Goal: Information Seeking & Learning: Check status

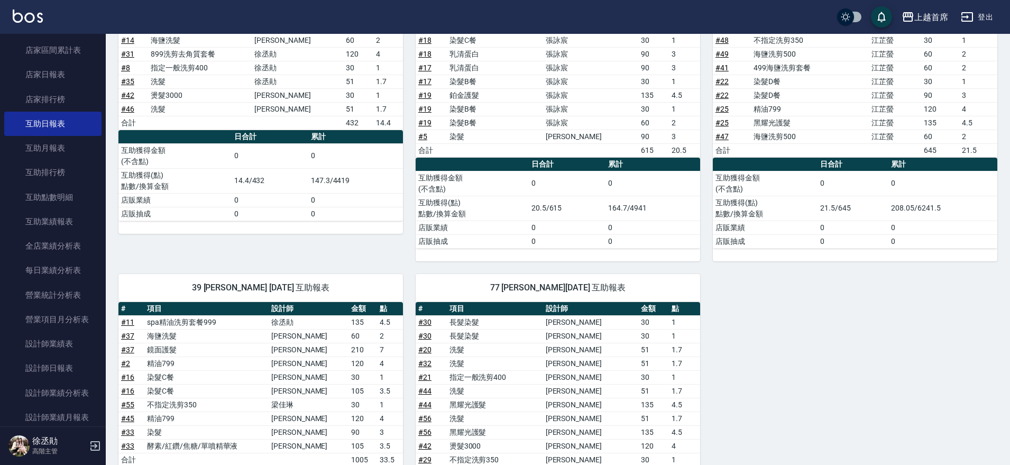
scroll to position [532, 0]
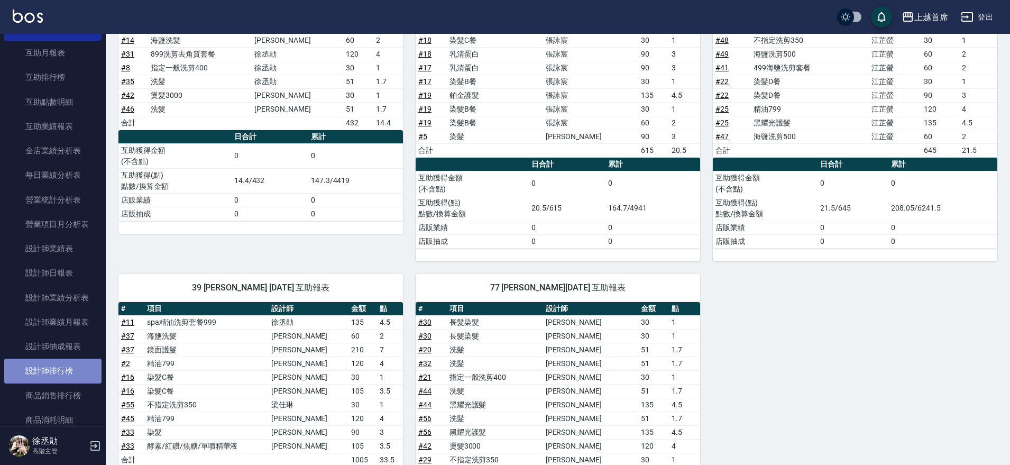
click at [80, 375] on link "設計師排行榜" at bounding box center [52, 370] width 97 height 24
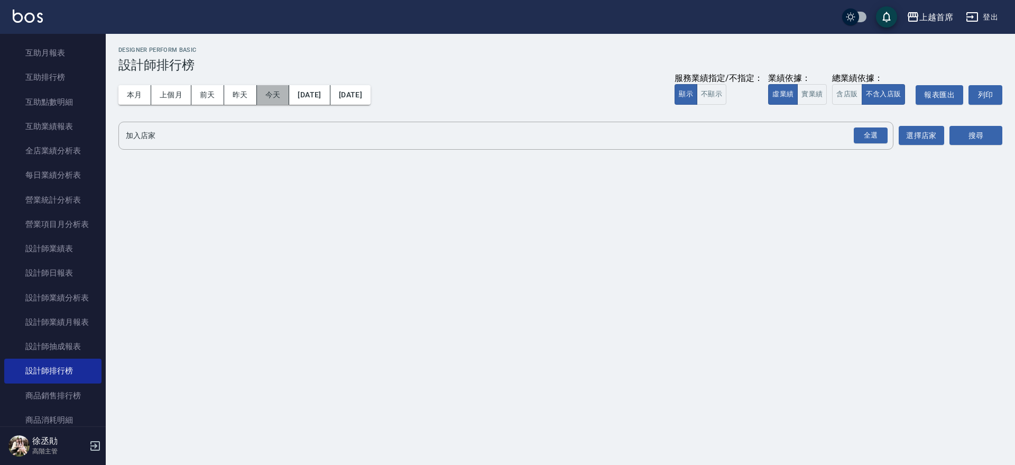
click at [269, 94] on button "今天" at bounding box center [273, 95] width 33 height 20
click at [814, 94] on button "實業績" at bounding box center [812, 94] width 30 height 21
click at [884, 133] on div "全選" at bounding box center [871, 135] width 34 height 16
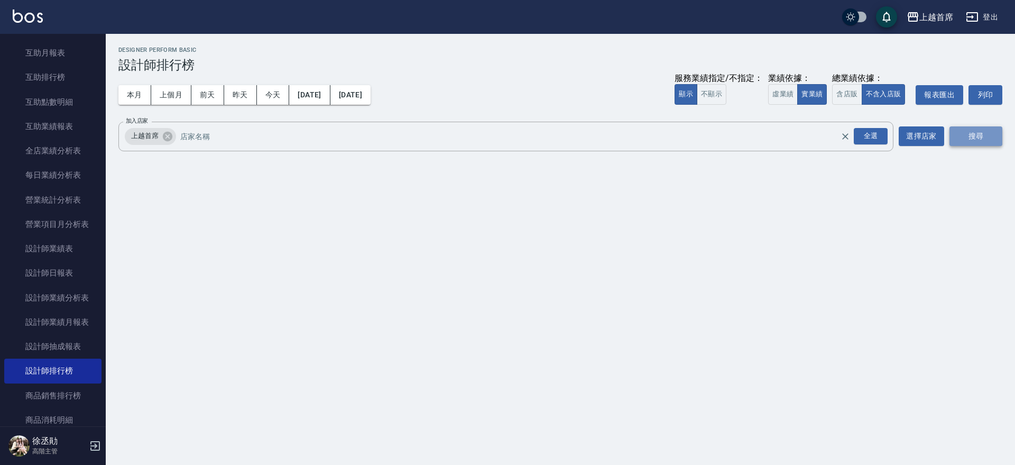
click at [980, 131] on button "搜尋" at bounding box center [975, 136] width 53 height 20
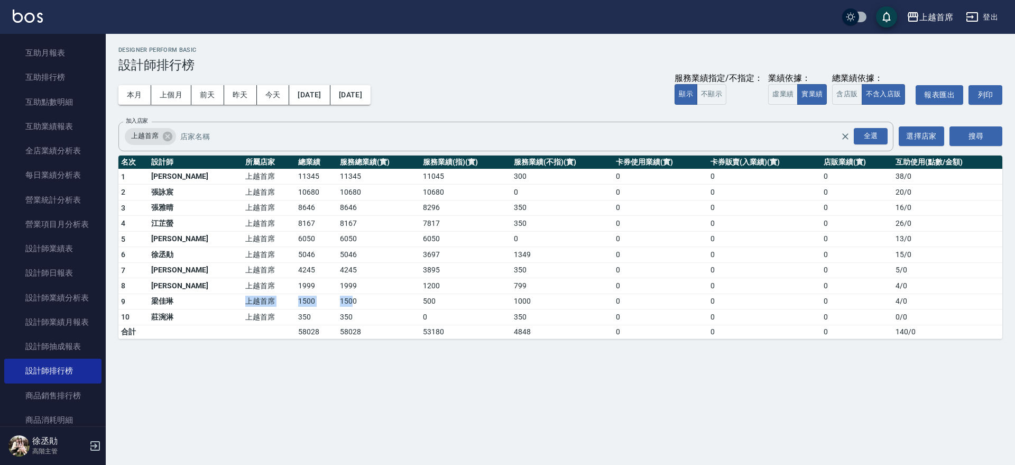
drag, startPoint x: 204, startPoint y: 297, endPoint x: 324, endPoint y: 300, distance: 119.5
click at [324, 300] on tr "9 [PERSON_NAME] 上越首席 1500 1500 500 1000 0 0 0 4 / 0" at bounding box center [560, 301] width 884 height 16
click at [337, 300] on td "1500" at bounding box center [378, 301] width 83 height 16
drag, startPoint x: 355, startPoint y: 296, endPoint x: 464, endPoint y: 310, distance: 109.8
click at [463, 308] on tbody "1 [PERSON_NAME]首席 11345 11345 11045 300 0 0 0 38 / 0 2 [PERSON_NAME]首席 10680 10…" at bounding box center [560, 254] width 884 height 170
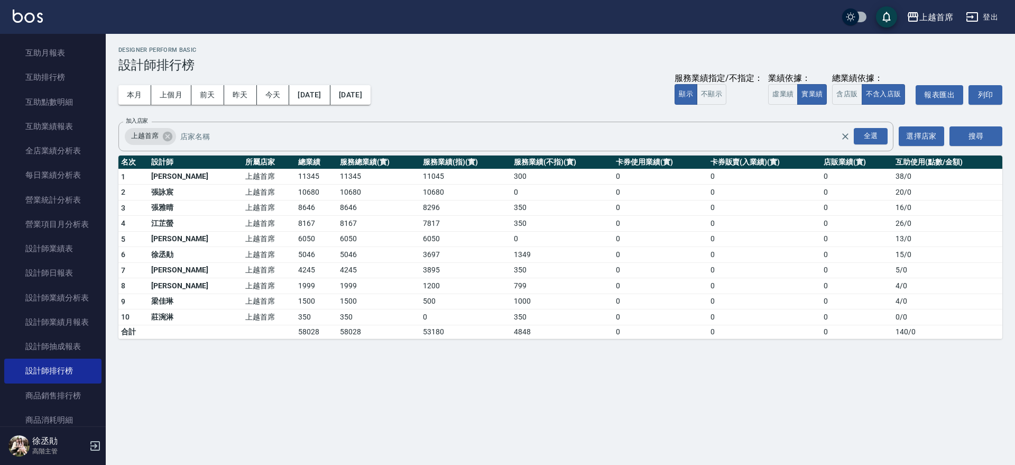
click at [450, 371] on div "上越首席 [DATE] - [DATE] 設計師排行榜 列印時間： [DATE][PHONE_NUMBER]:34 Designer Perform Basi…" at bounding box center [507, 232] width 1015 height 465
drag, startPoint x: 379, startPoint y: 301, endPoint x: 459, endPoint y: 303, distance: 79.9
click at [459, 303] on tr "9 [PERSON_NAME] 上越首席 1500 1500 500 1000 0 0 0 4 / 0" at bounding box center [560, 301] width 884 height 16
click at [459, 303] on td "500" at bounding box center [465, 301] width 91 height 16
drag, startPoint x: 456, startPoint y: 305, endPoint x: 525, endPoint y: 305, distance: 69.3
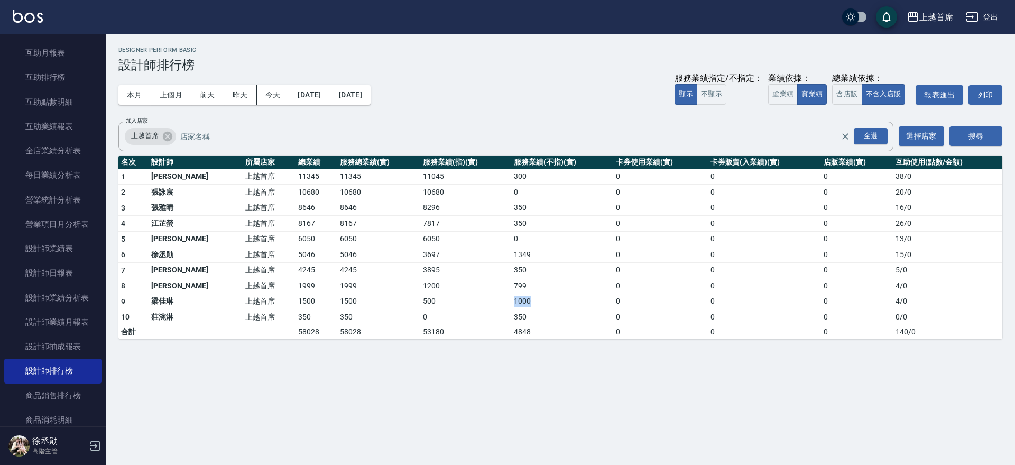
click at [525, 305] on tr "9 [PERSON_NAME] 上越首席 1500 1500 500 1000 0 0 0 4 / 0" at bounding box center [560, 301] width 884 height 16
click at [525, 305] on td "1000" at bounding box center [562, 301] width 102 height 16
click at [135, 100] on button "本月" at bounding box center [134, 95] width 33 height 20
